Goal: Use online tool/utility: Utilize a website feature to perform a specific function

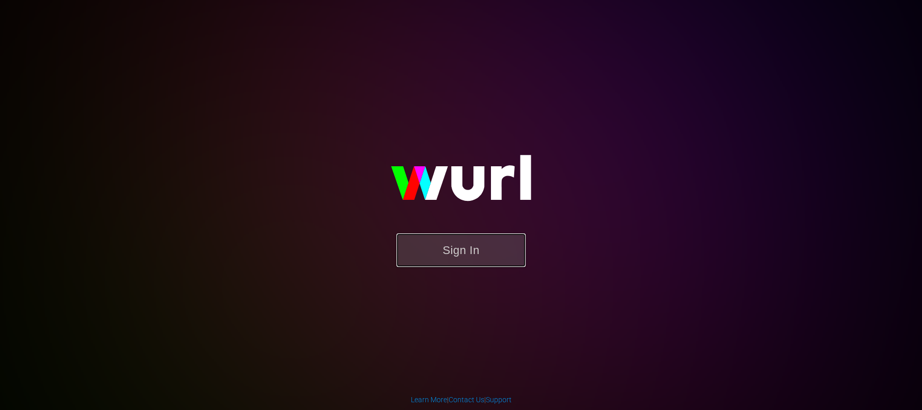
click at [462, 251] on button "Sign In" at bounding box center [460, 251] width 129 height 34
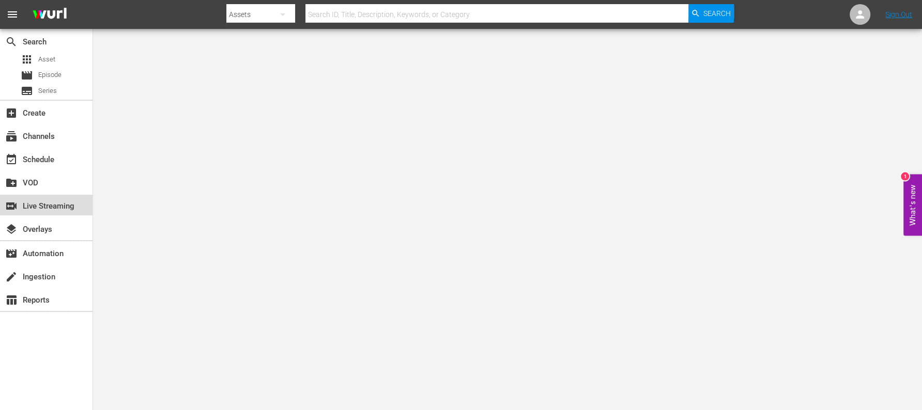
click at [58, 208] on div "switch_video Live Streaming" at bounding box center [29, 204] width 58 height 9
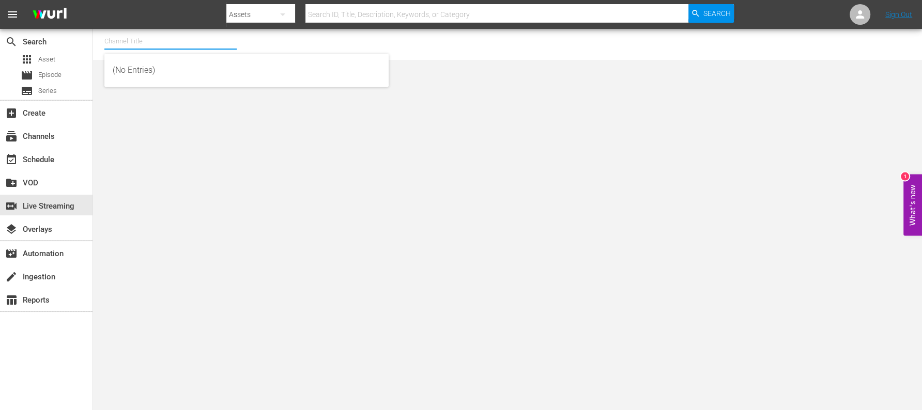
click at [207, 41] on input "text" at bounding box center [170, 41] width 132 height 25
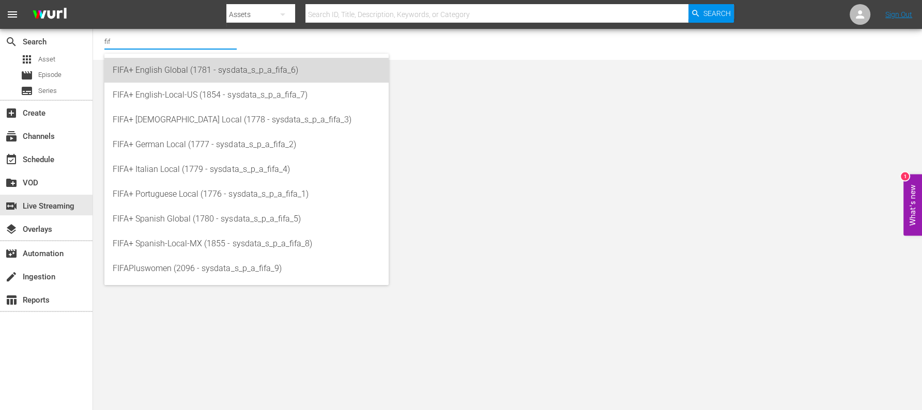
click at [183, 64] on div "FIFA+ English Global (1781 - sysdata_s_p_a_fifa_6)" at bounding box center [247, 70] width 268 height 25
type input "FIFA+ English Global (1781 - sysdata_s_p_a_fifa_6)"
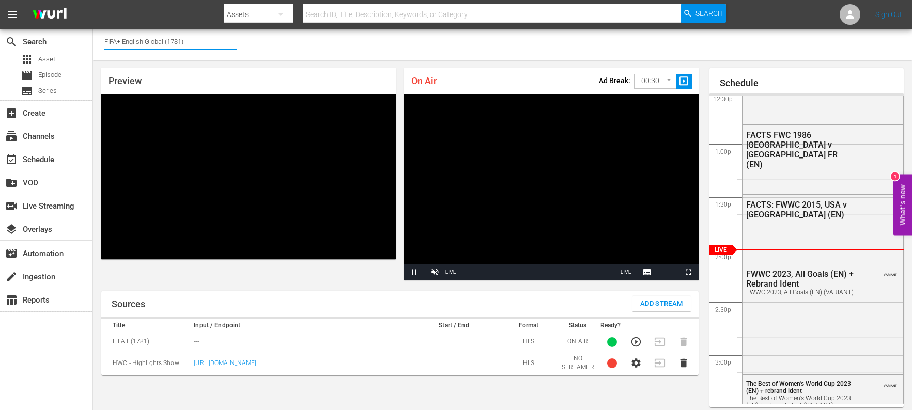
drag, startPoint x: 189, startPoint y: 37, endPoint x: 122, endPoint y: 44, distance: 67.0
click at [122, 44] on input "FIFA+ English Global (1781)" at bounding box center [170, 41] width 132 height 25
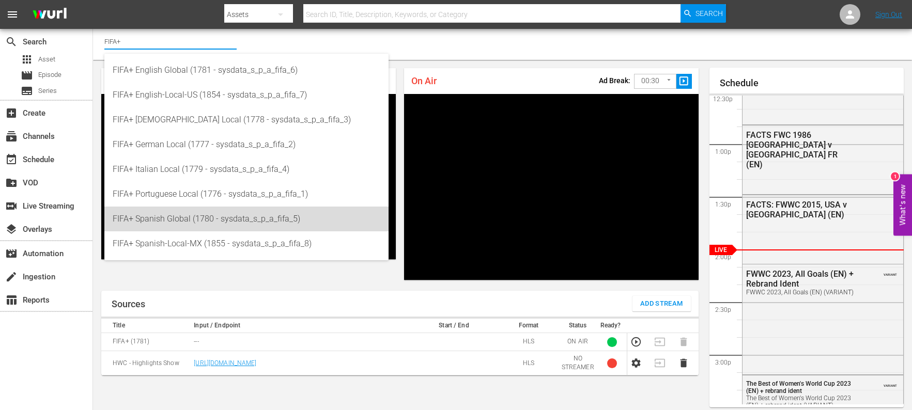
click at [194, 222] on div "FIFA+ Spanish Global (1780 - sysdata_s_p_a_fifa_5)" at bounding box center [247, 219] width 268 height 25
type input "FIFA+ Spanish Global (1780 - sysdata_s_p_a_fifa_5)"
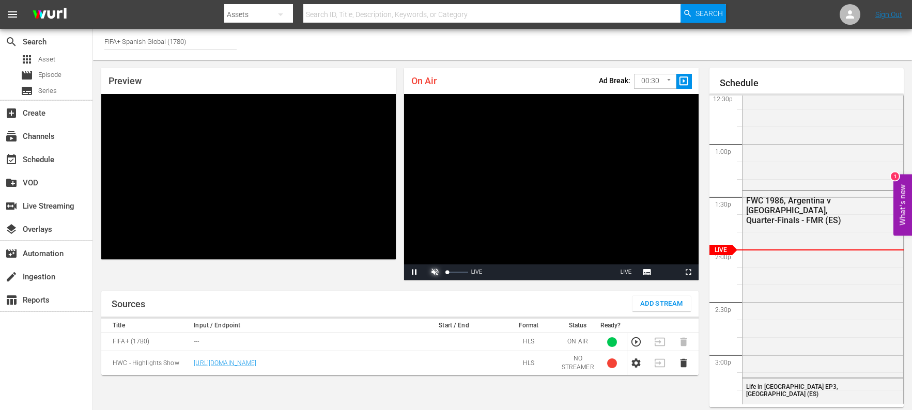
click at [435, 272] on span "Video Player" at bounding box center [435, 272] width 0 height 0
click at [425, 265] on button "Mute" at bounding box center [435, 273] width 21 height 16
click at [425, 265] on button "Unmute" at bounding box center [435, 273] width 21 height 16
click at [414, 272] on span "Video Player" at bounding box center [414, 272] width 0 height 0
click at [744, 40] on div "Channel Title FIFA+ Spanish Global (1780)" at bounding box center [502, 44] width 819 height 31
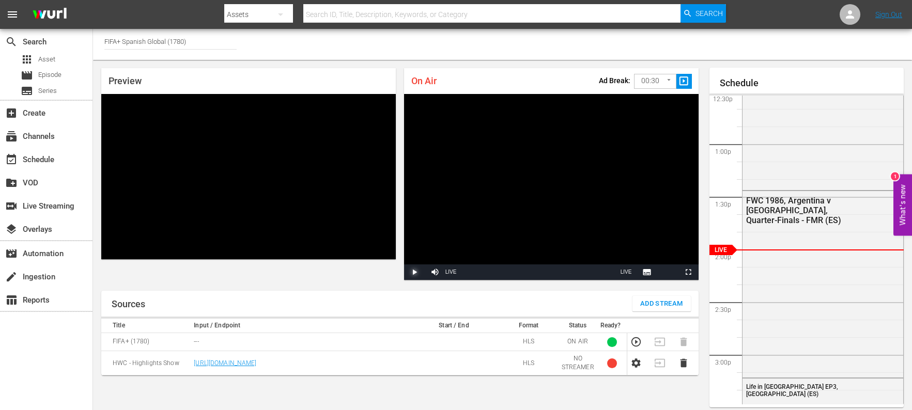
click at [414, 272] on span "Video Player" at bounding box center [414, 272] width 0 height 0
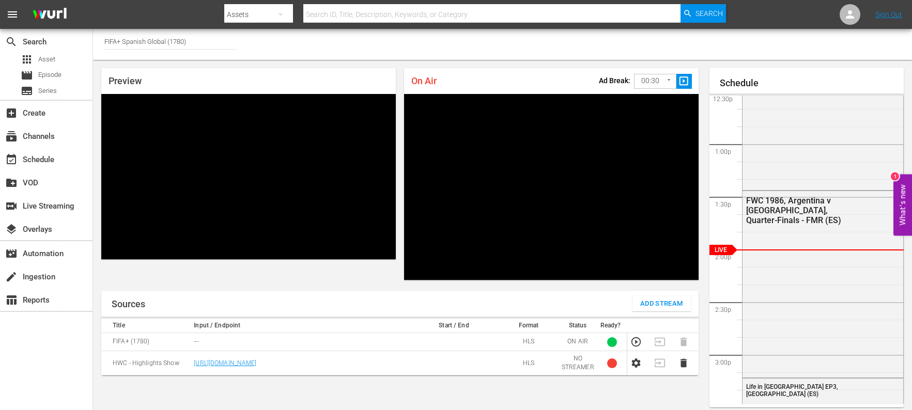
click at [723, 37] on div "Channel Title FIFA+ Spanish Global (1780)" at bounding box center [502, 44] width 819 height 31
